Goal: Task Accomplishment & Management: Complete application form

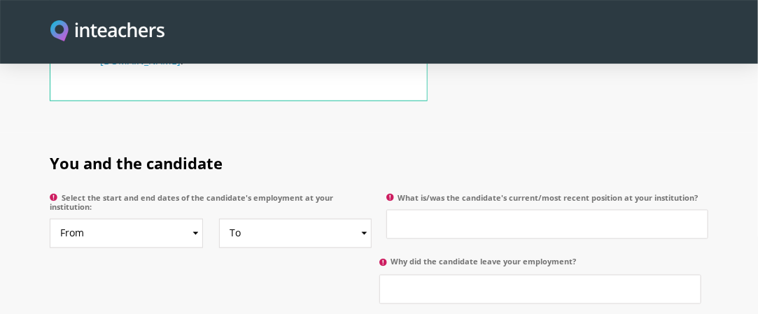
scroll to position [700, 0]
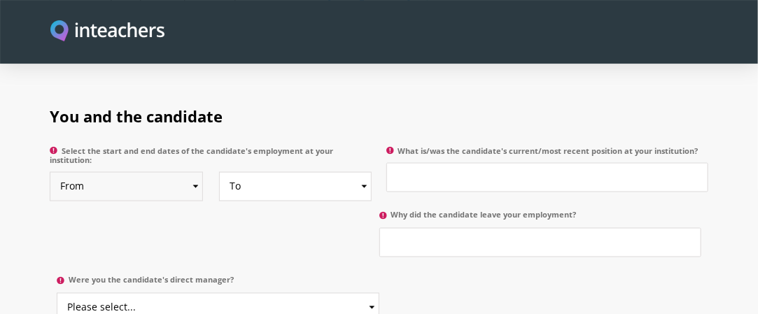
click at [197, 174] on select "From 2025 2024 2023 2022 2021 2020 2019 2018 2017 2016 2015 2014 2013 2012 2011…" at bounding box center [126, 186] width 153 height 29
select select "2021"
click at [50, 172] on select "From 2025 2024 2023 2022 2021 2020 2019 2018 2017 2016 2015 2014 2013 2012 2011…" at bounding box center [126, 186] width 153 height 29
click at [361, 172] on select "To Currently 2025 2024 2023 2022 2021 2020 2019 2018 2017 2016 2015 2014 2013 2…" at bounding box center [295, 186] width 153 height 29
select select "2025"
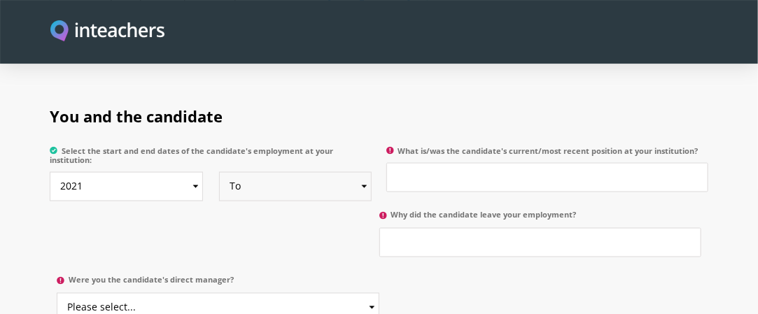
click at [219, 172] on select "To Currently 2025 2024 2023 2022 2021 2020 2019 2018 2017 2016 2015 2014 2013 2…" at bounding box center [295, 186] width 153 height 29
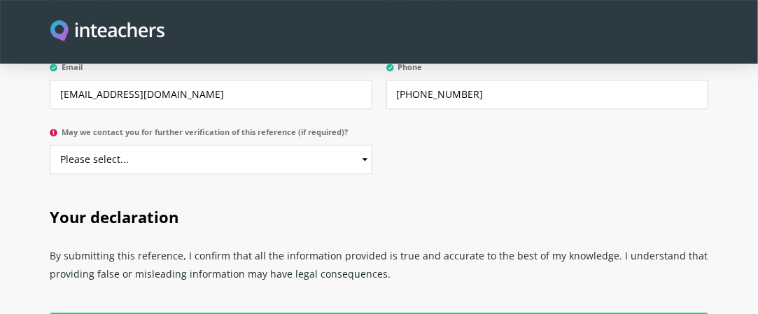
scroll to position [2892, 0]
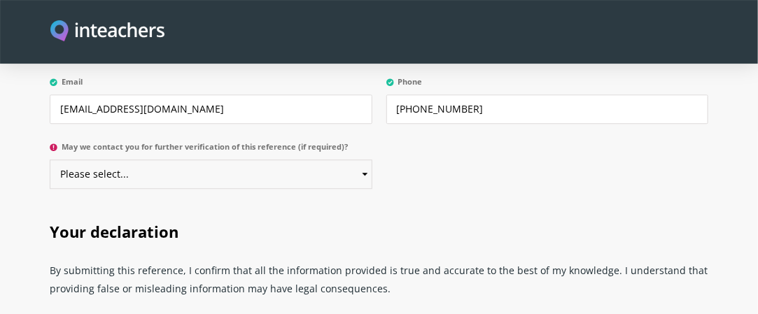
click at [365, 160] on select "Please select... Yes No" at bounding box center [211, 174] width 322 height 29
select select "Yes"
click at [50, 160] on select "Please select... Yes No" at bounding box center [211, 174] width 322 height 29
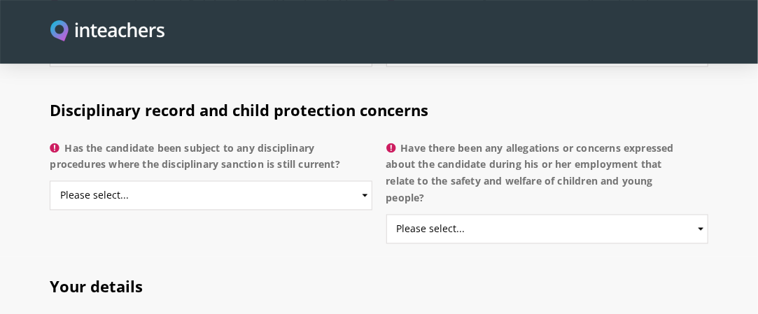
scroll to position [2472, 0]
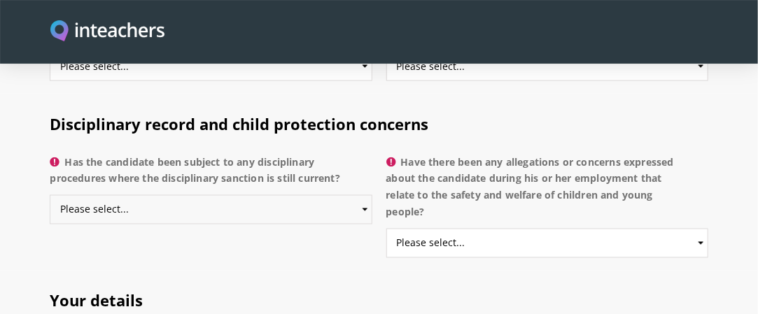
click at [362, 195] on select "Please select... Yes No Do not know" at bounding box center [211, 209] width 322 height 29
select select "Do not know"
click at [50, 195] on select "Please select... Yes No Do not know" at bounding box center [211, 209] width 322 height 29
click at [699, 229] on select "Please select... Yes No Do not know" at bounding box center [547, 243] width 322 height 29
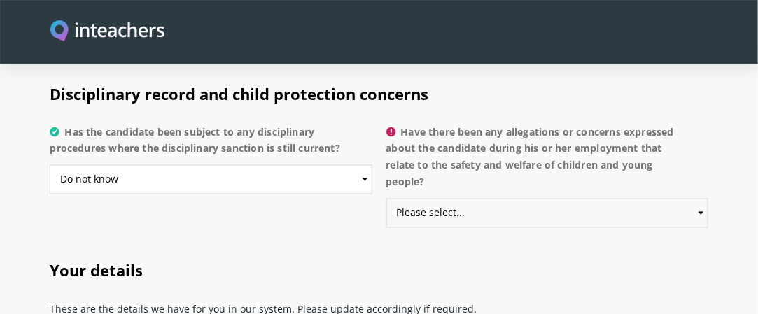
scroll to position [2519, 0]
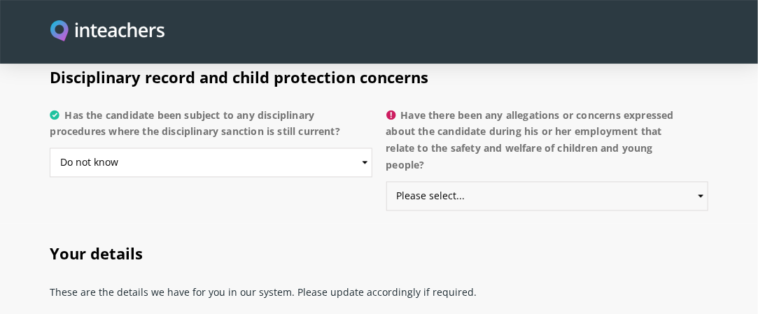
click at [696, 182] on select "Please select... Yes No Do not know" at bounding box center [547, 196] width 322 height 29
select select "No"
click at [386, 182] on select "Please select... Yes No Do not know" at bounding box center [547, 196] width 322 height 29
click at [365, 148] on select "Please select... Yes No Do not know" at bounding box center [211, 162] width 322 height 29
select select "No"
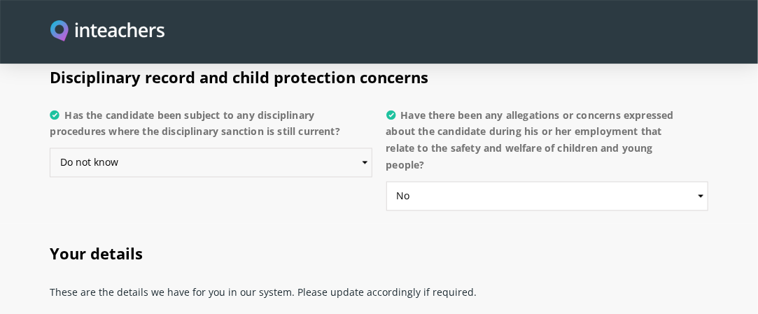
click at [50, 148] on select "Please select... Yes No Do not know" at bounding box center [211, 162] width 322 height 29
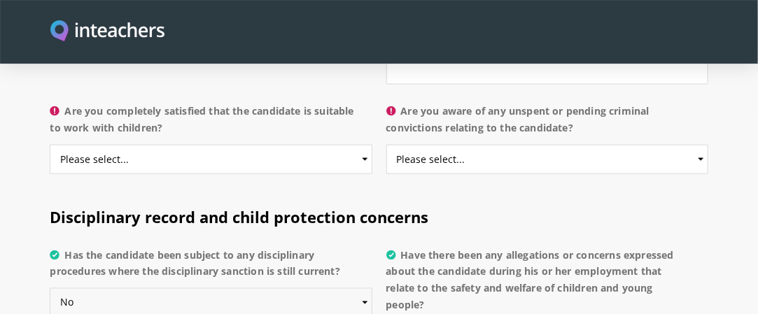
scroll to position [2332, 0]
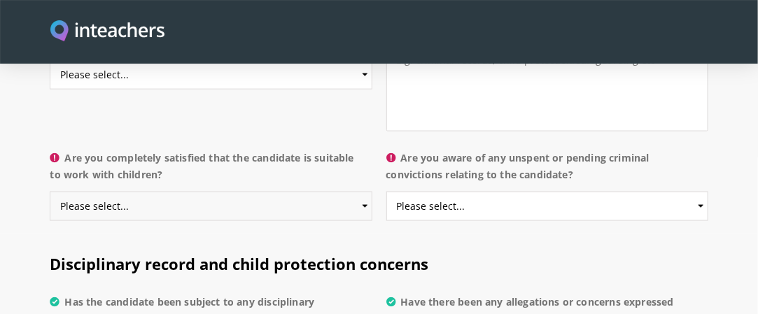
click at [363, 192] on select "Please select... Yes No Do not know" at bounding box center [211, 206] width 322 height 29
select select "Yes"
click at [50, 192] on select "Please select... Yes No Do not know" at bounding box center [211, 206] width 322 height 29
click at [698, 192] on select "Please select... Yes No Do not know" at bounding box center [547, 206] width 322 height 29
click at [386, 192] on select "Please select... Yes No Do not know" at bounding box center [547, 206] width 322 height 29
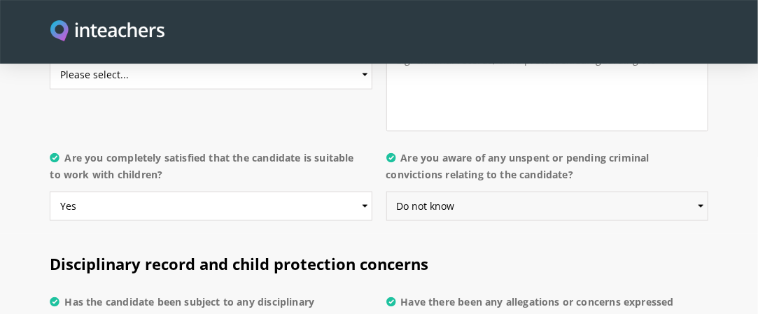
click at [698, 192] on select "Please select... Yes No Do not know" at bounding box center [547, 206] width 322 height 29
select select "No"
click at [386, 192] on select "Please select... Yes No Do not know" at bounding box center [547, 206] width 322 height 29
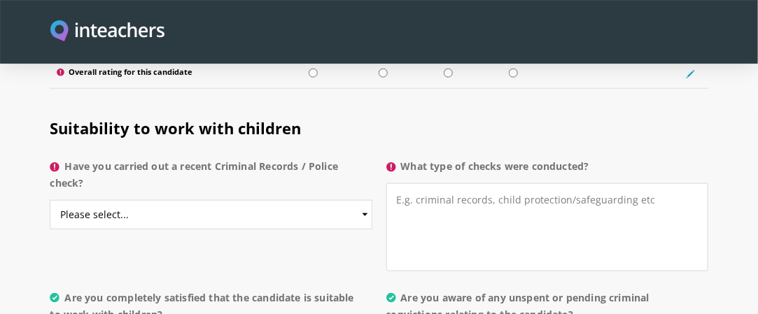
scroll to position [2193, 0]
click at [365, 200] on select "Please select... Yes No Do not know" at bounding box center [211, 214] width 322 height 29
select select "No"
click at [50, 200] on select "Please select... Yes No Do not know" at bounding box center [211, 214] width 322 height 29
click at [460, 187] on textarea "What type of checks were conducted?" at bounding box center [547, 227] width 322 height 88
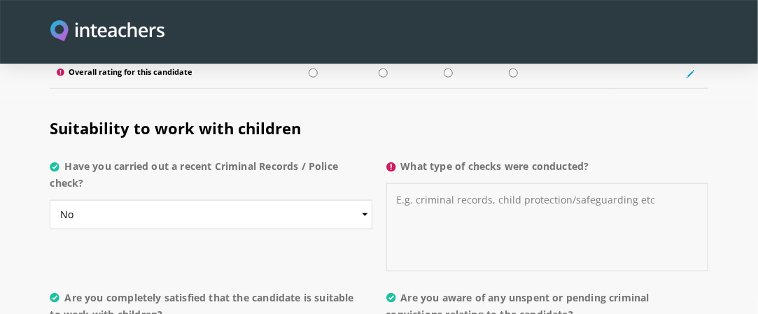
drag, startPoint x: 416, startPoint y: 174, endPoint x: 482, endPoint y: 174, distance: 66.5
click at [482, 183] on textarea "What type of checks were conducted?" at bounding box center [547, 227] width 322 height 88
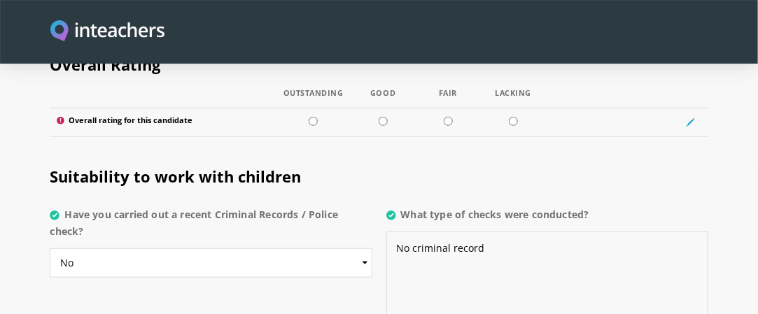
scroll to position [2006, 0]
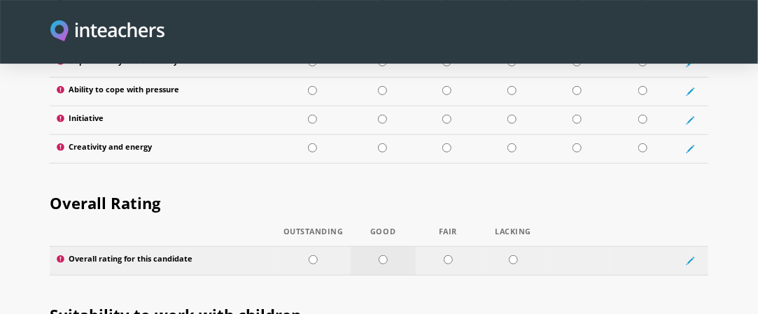
type textarea "No criminal record"
click at [382, 255] on input "radio" at bounding box center [383, 259] width 9 height 9
radio input "true"
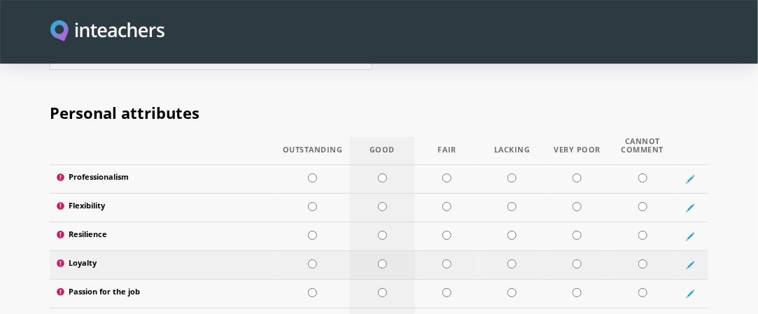
scroll to position [1726, 0]
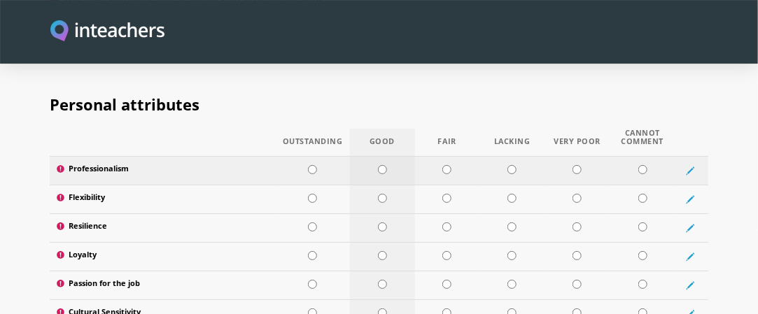
click at [384, 165] on input "radio" at bounding box center [382, 169] width 9 height 9
radio input "true"
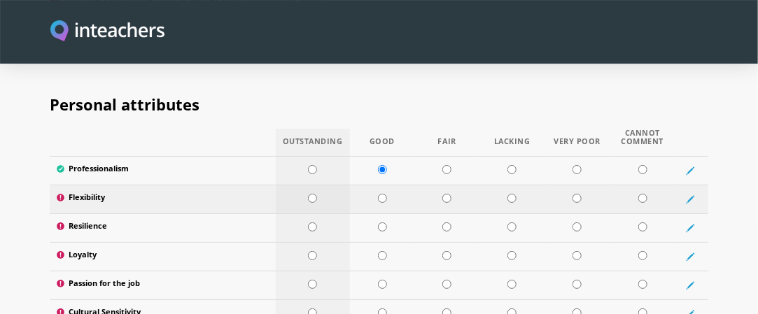
click at [315, 194] on input "radio" at bounding box center [312, 198] width 9 height 9
radio input "true"
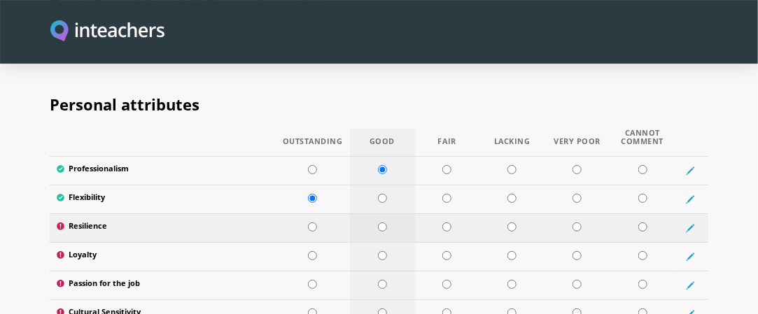
click at [381, 223] on input "radio" at bounding box center [382, 227] width 9 height 9
radio input "true"
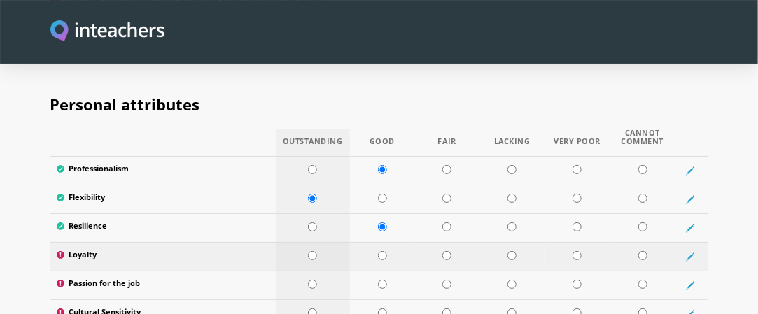
click at [316, 251] on input "radio" at bounding box center [312, 255] width 9 height 9
radio input "true"
click at [311, 280] on input "radio" at bounding box center [312, 284] width 9 height 9
radio input "true"
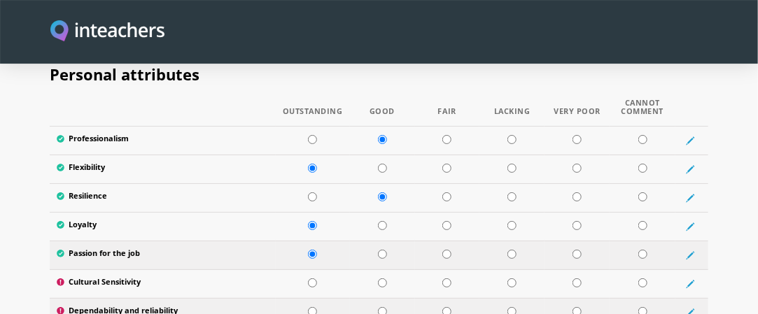
scroll to position [1773, 0]
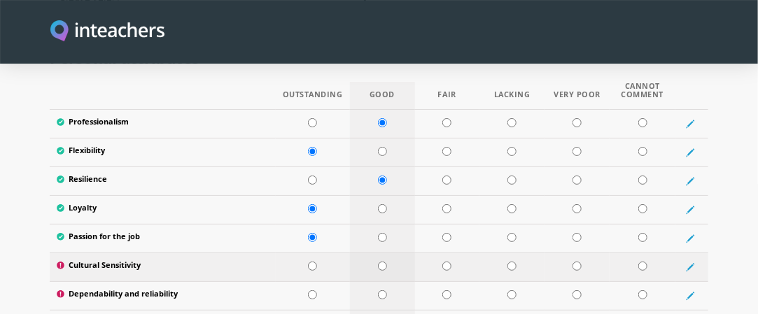
click at [381, 262] on input "radio" at bounding box center [382, 266] width 9 height 9
radio input "true"
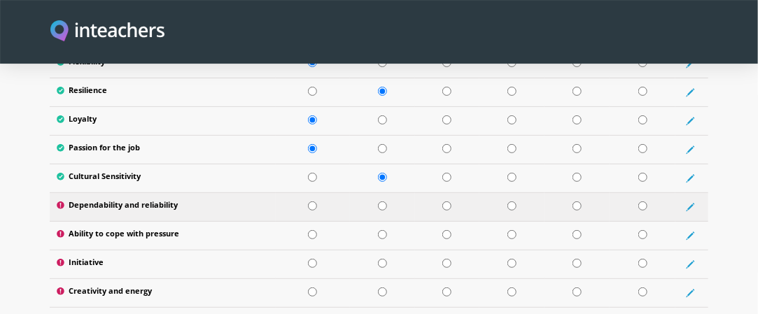
scroll to position [1866, 0]
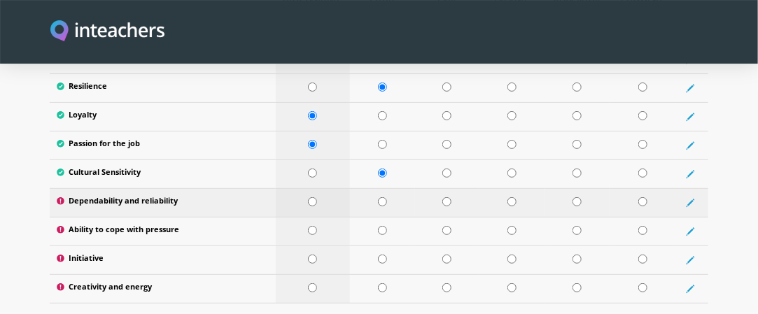
click at [312, 197] on input "radio" at bounding box center [312, 201] width 9 height 9
radio input "true"
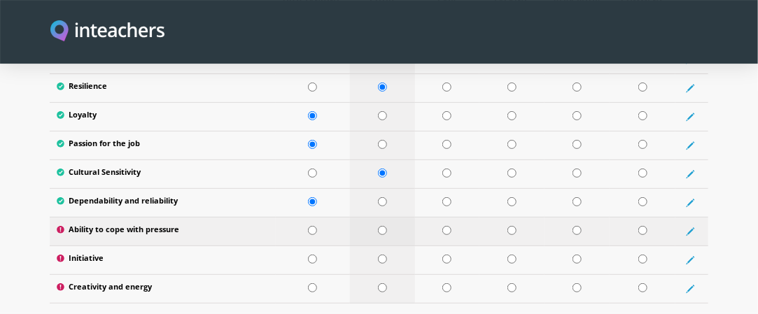
click at [382, 226] on input "radio" at bounding box center [382, 230] width 9 height 9
radio input "true"
click at [384, 255] on input "radio" at bounding box center [382, 259] width 9 height 9
radio input "true"
click at [381, 283] on input "radio" at bounding box center [382, 287] width 9 height 9
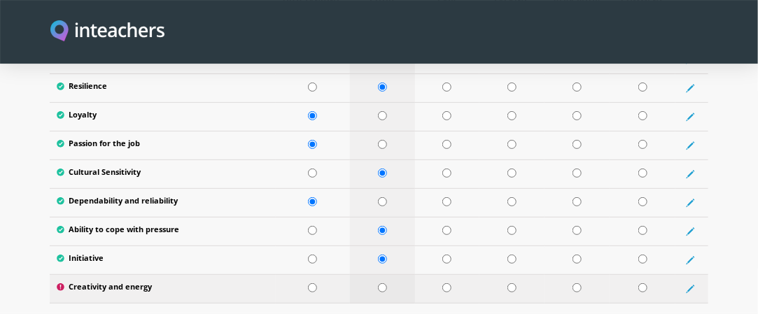
radio input "true"
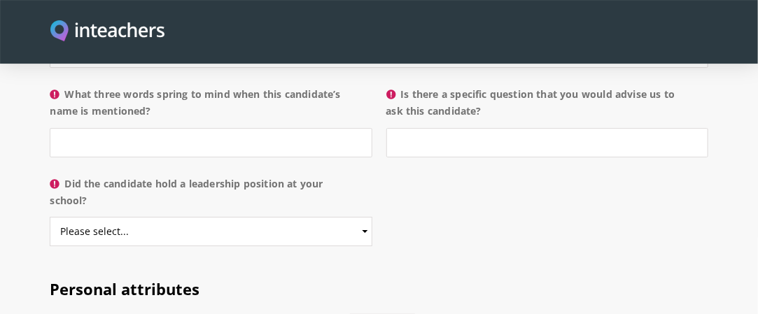
scroll to position [1493, 0]
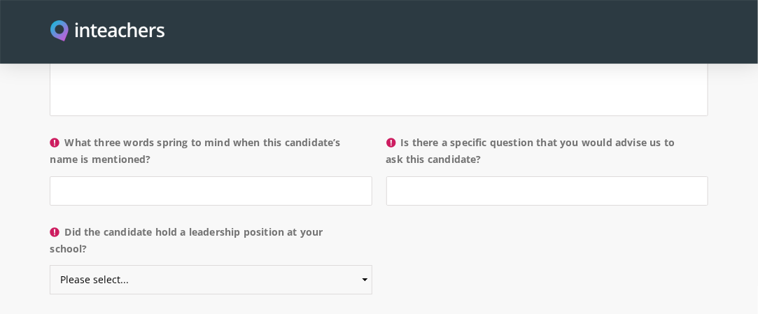
click at [365, 265] on select "Please select... Yes No" at bounding box center [211, 279] width 322 height 29
select select "No"
click at [50, 265] on select "Please select... Yes No" at bounding box center [211, 279] width 322 height 29
click at [192, 176] on input "What three words spring to mind when this candidate’s name is mentioned?" at bounding box center [211, 190] width 322 height 29
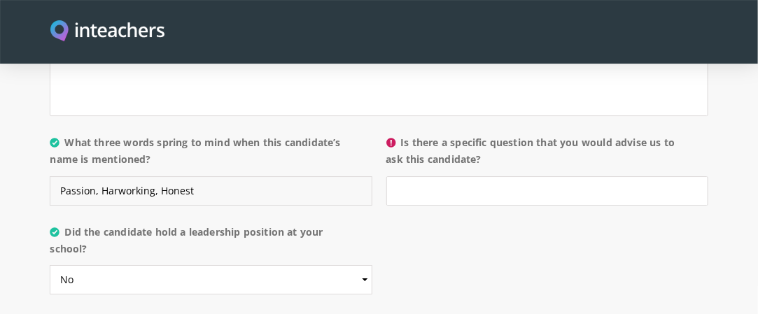
type input "Passion, Harworking, Honest"
click at [446, 176] on input "Is there a specific question that you would advise us to ask this candidate?" at bounding box center [547, 190] width 322 height 29
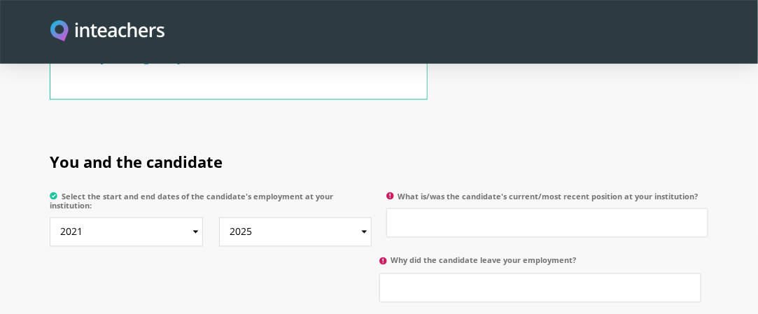
scroll to position [700, 0]
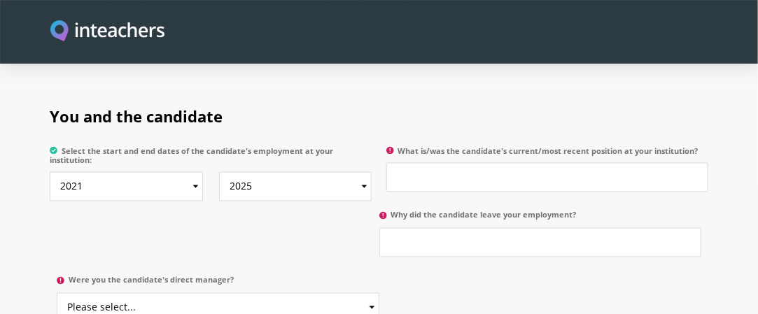
type input "How he is hardworking"
click at [418, 163] on input "What is/was the candidate's current/most recent position at your institution?" at bounding box center [547, 177] width 322 height 29
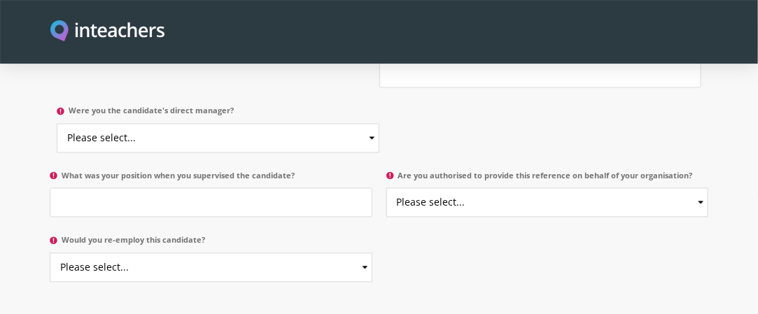
scroll to position [886, 0]
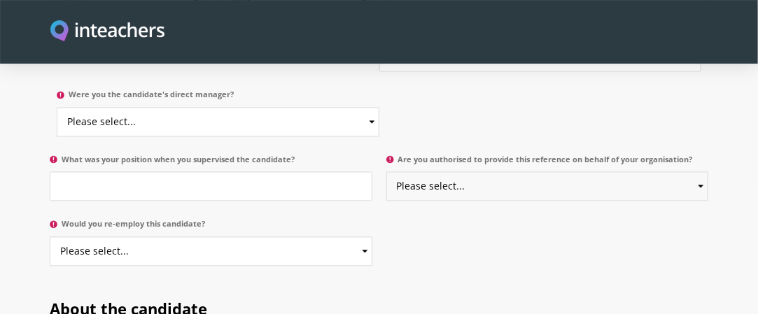
click at [695, 171] on select "Please select... Yes No" at bounding box center [547, 185] width 322 height 29
click at [300, 171] on input "What was your position when you supervised the candidate?" at bounding box center [211, 185] width 322 height 29
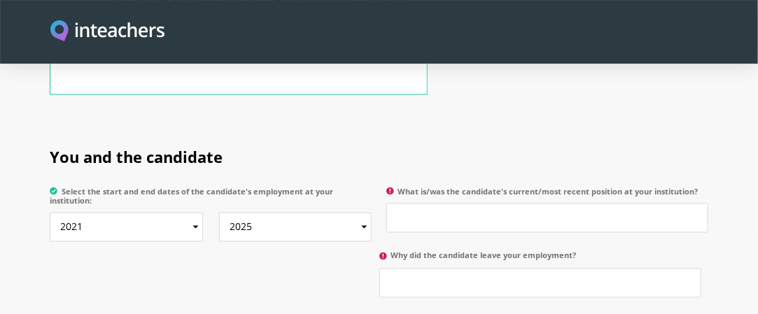
scroll to position [746, 0]
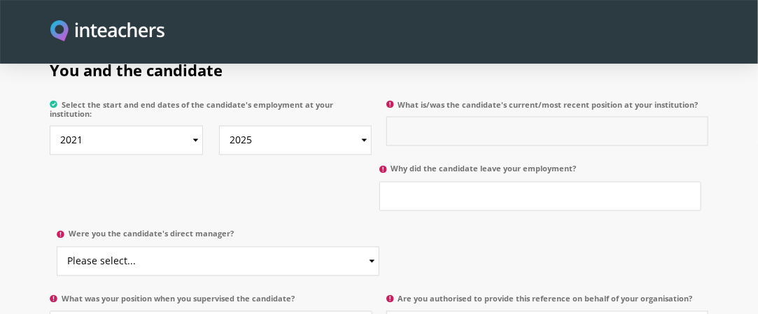
click at [457, 117] on input "What is/was the candidate's current/most recent position at your institution?" at bounding box center [547, 131] width 322 height 29
type input "We were collegue in the same instituion"
click at [452, 182] on input "Why did the candidate leave your employment?" at bounding box center [540, 196] width 322 height 29
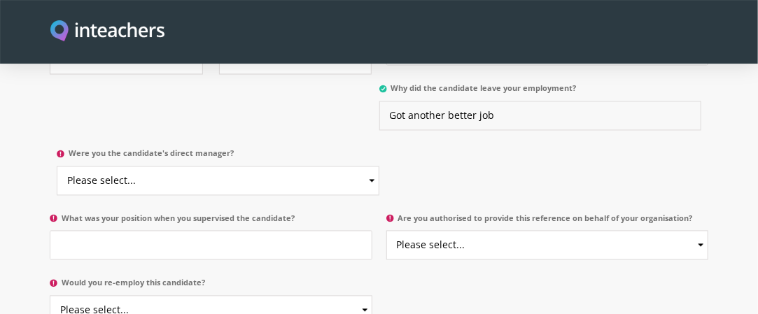
scroll to position [839, 0]
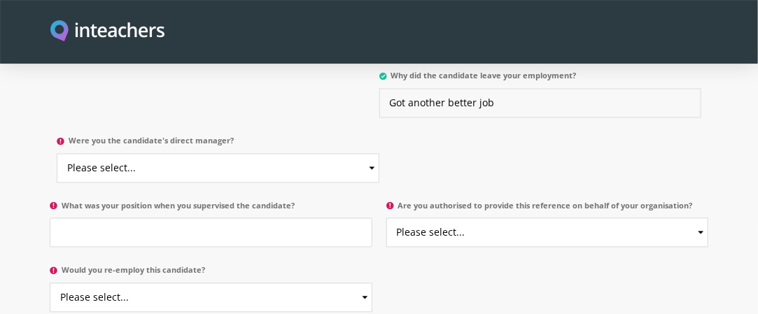
type input "Got another better job"
click at [370, 154] on select "Please select... Yes No" at bounding box center [218, 168] width 322 height 29
select select "No"
click at [57, 154] on select "Please select... Yes No" at bounding box center [218, 168] width 322 height 29
click at [258, 218] on input "What was your position when you supervised the candidate?" at bounding box center [211, 232] width 322 height 29
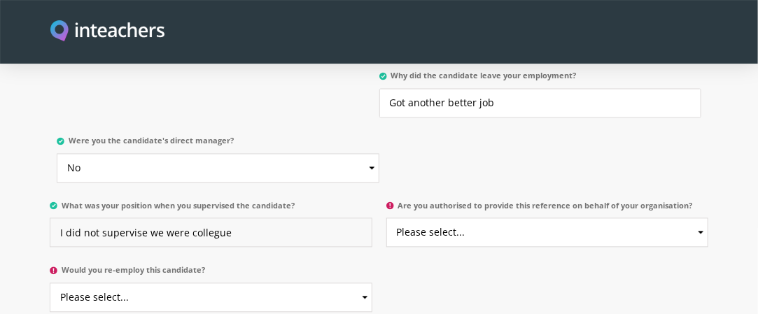
type input "I did not supervise we were collegue"
click at [581, 220] on select "Please select... Yes No" at bounding box center [547, 232] width 322 height 29
click at [463, 142] on div "You and the candidate Select the start and end dates of the candidate's employm…" at bounding box center [379, 104] width 658 height 314
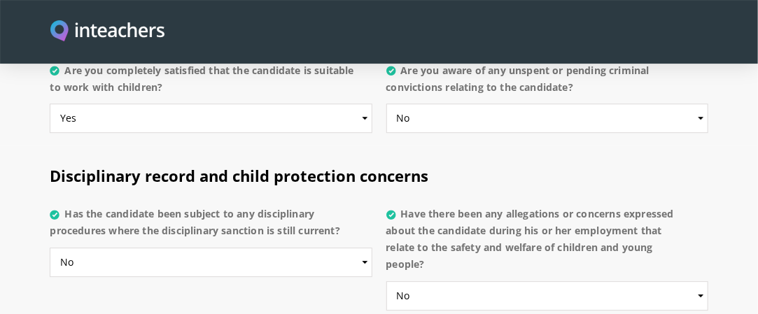
scroll to position [2845, 0]
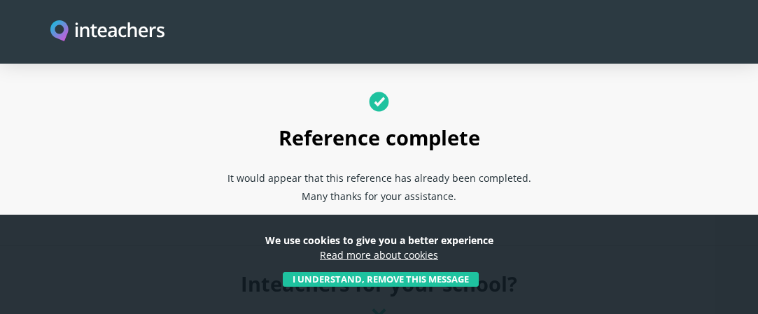
scroll to position [93, 0]
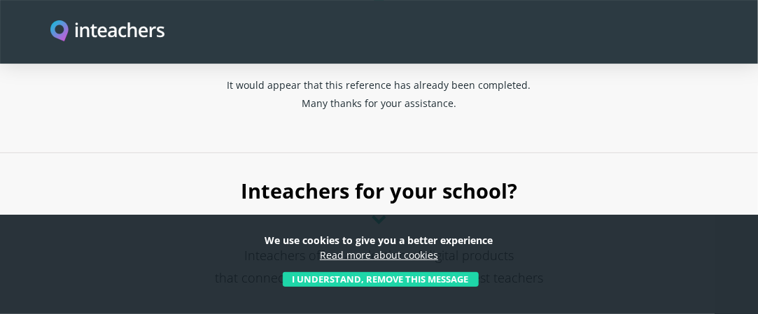
click at [386, 279] on button "I understand, remove this message" at bounding box center [381, 279] width 196 height 15
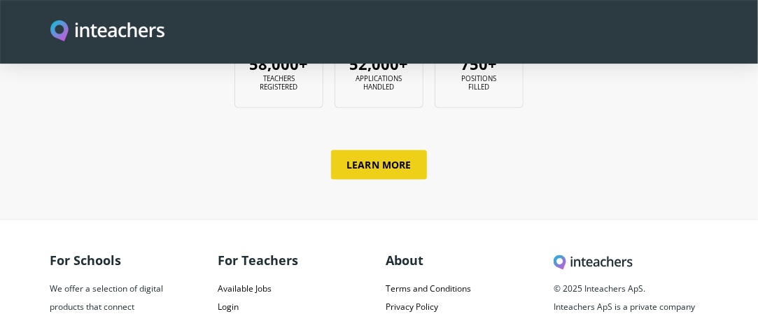
scroll to position [824, 0]
